Goal: Task Accomplishment & Management: Use online tool/utility

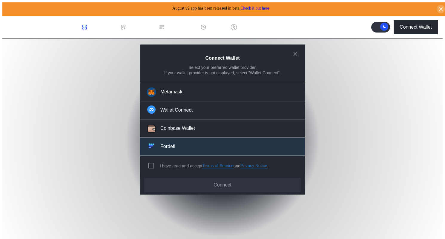
click at [198, 144] on button "Fordefi" at bounding box center [222, 147] width 165 height 18
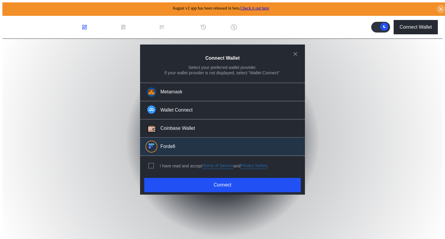
click at [164, 165] on div "I have read and accept Terms of Service and Privacy Notice ." at bounding box center [214, 166] width 108 height 6
click at [153, 163] on div "modal" at bounding box center [152, 165] width 8 height 5
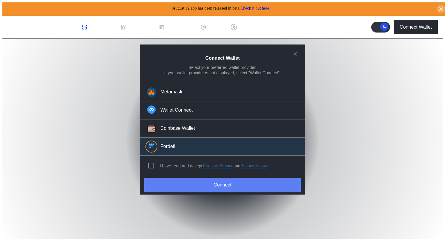
click at [164, 180] on button "Connect" at bounding box center [222, 185] width 156 height 14
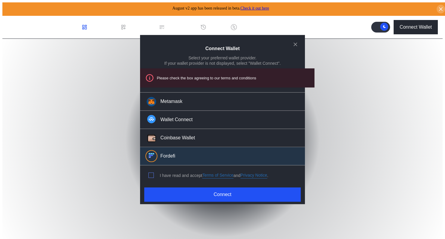
click at [151, 174] on span "modal" at bounding box center [151, 175] width 5 height 5
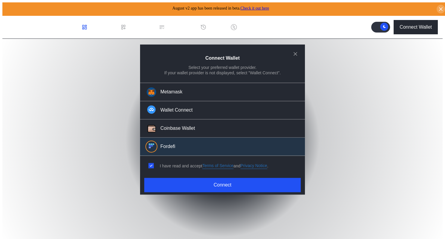
click at [162, 239] on div "Connect Wallet Select your preferred wallet provider. If your wallet provider i…" at bounding box center [222, 241] width 440 height 0
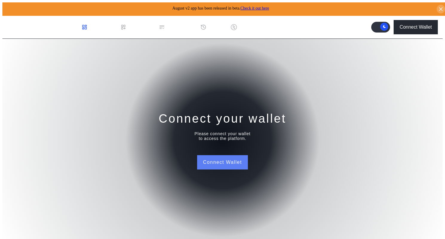
click at [215, 160] on button "Connect Wallet" at bounding box center [222, 162] width 51 height 14
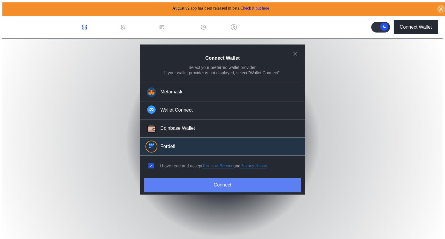
click at [181, 184] on button "Connect" at bounding box center [222, 185] width 156 height 14
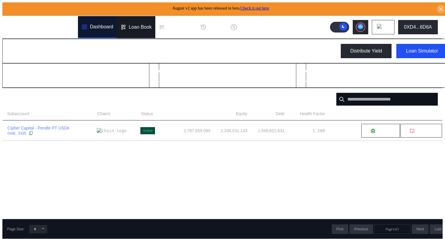
click at [136, 29] on div "Loan Book" at bounding box center [136, 27] width 38 height 22
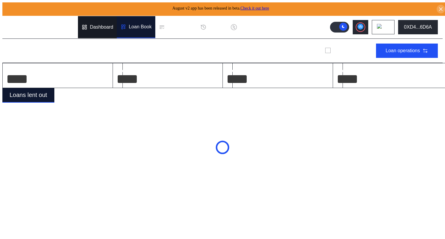
click at [113, 27] on div "Dashboard" at bounding box center [97, 27] width 39 height 22
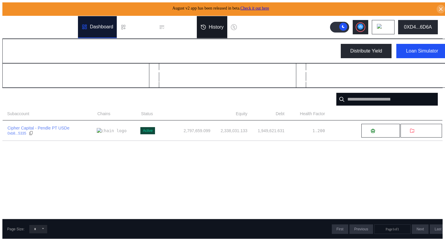
click at [212, 21] on div "History" at bounding box center [212, 27] width 30 height 22
select select "*"
